Goal: Task Accomplishment & Management: Manage account settings

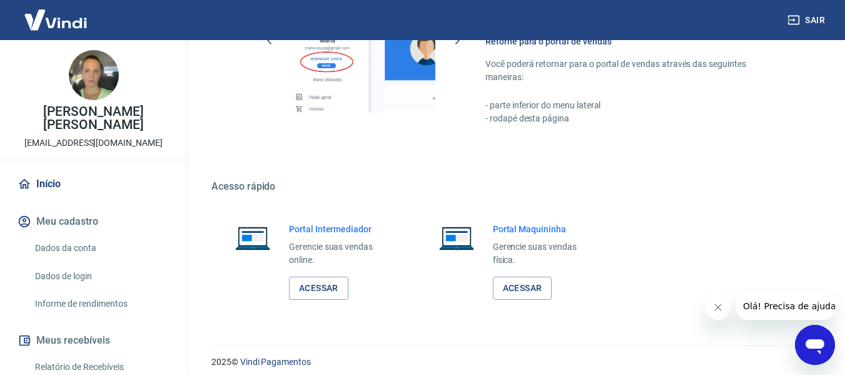
scroll to position [652, 0]
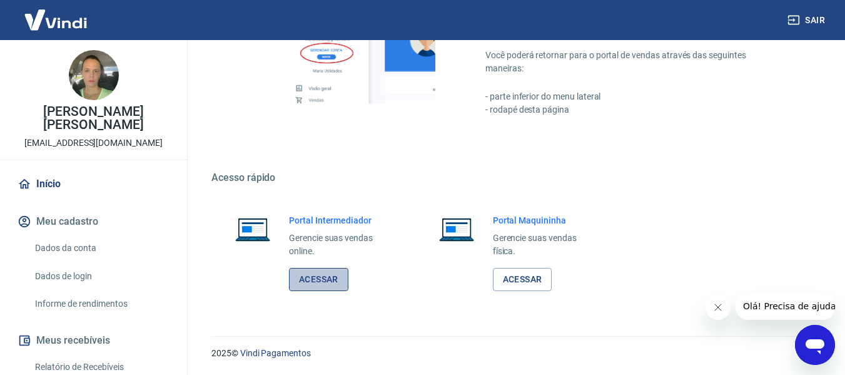
click at [340, 283] on link "Acessar" at bounding box center [318, 279] width 59 height 23
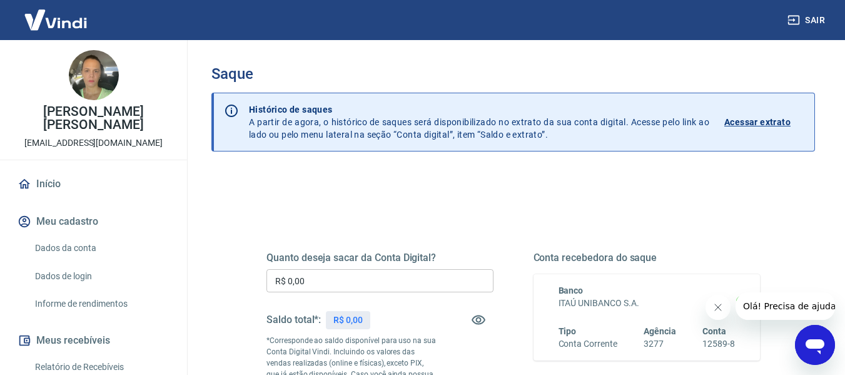
click at [774, 123] on p "Acessar extrato" at bounding box center [757, 122] width 66 height 13
